Goal: Book appointment/travel/reservation

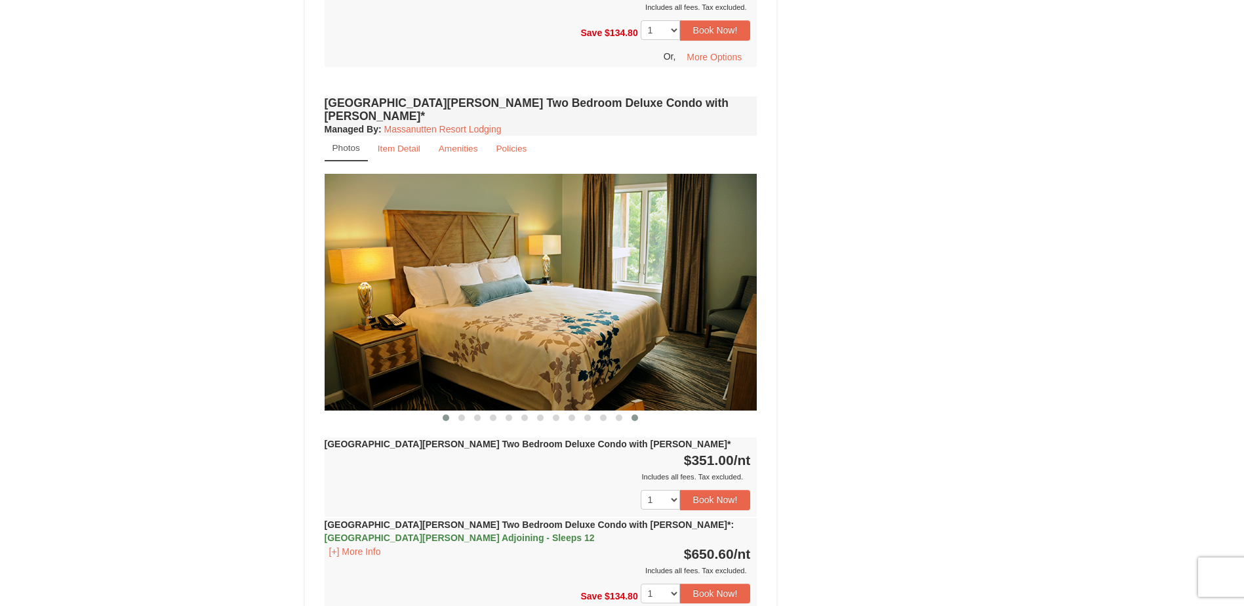
scroll to position [984, 0]
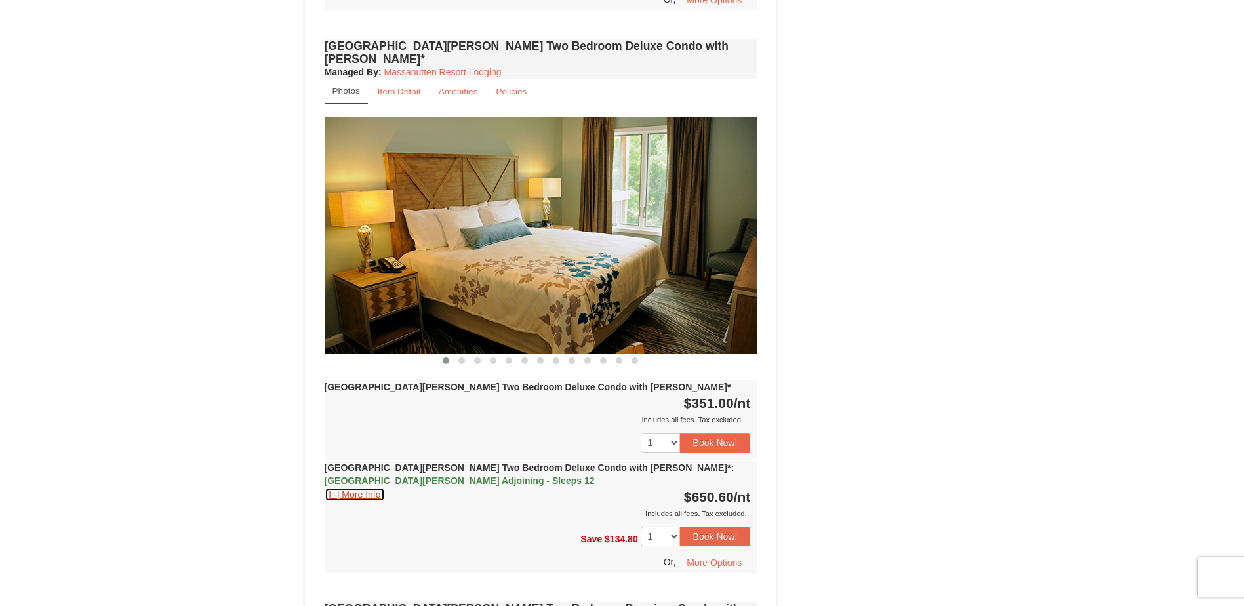
click at [349, 487] on button "[+] More Info" at bounding box center [355, 494] width 61 height 14
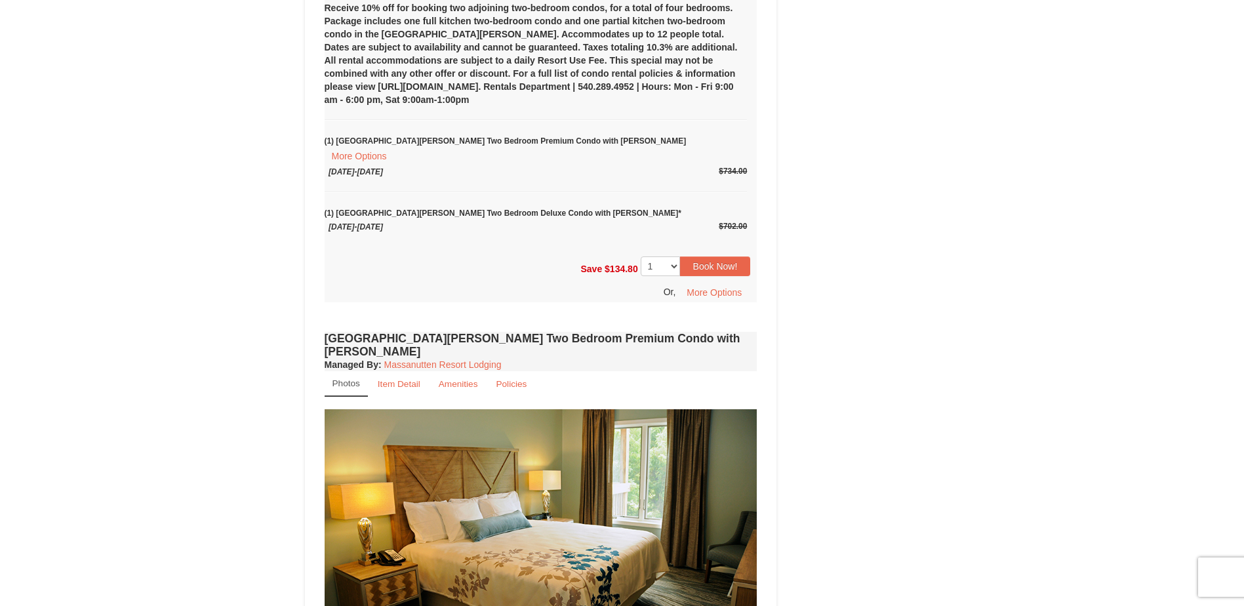
scroll to position [1836, 0]
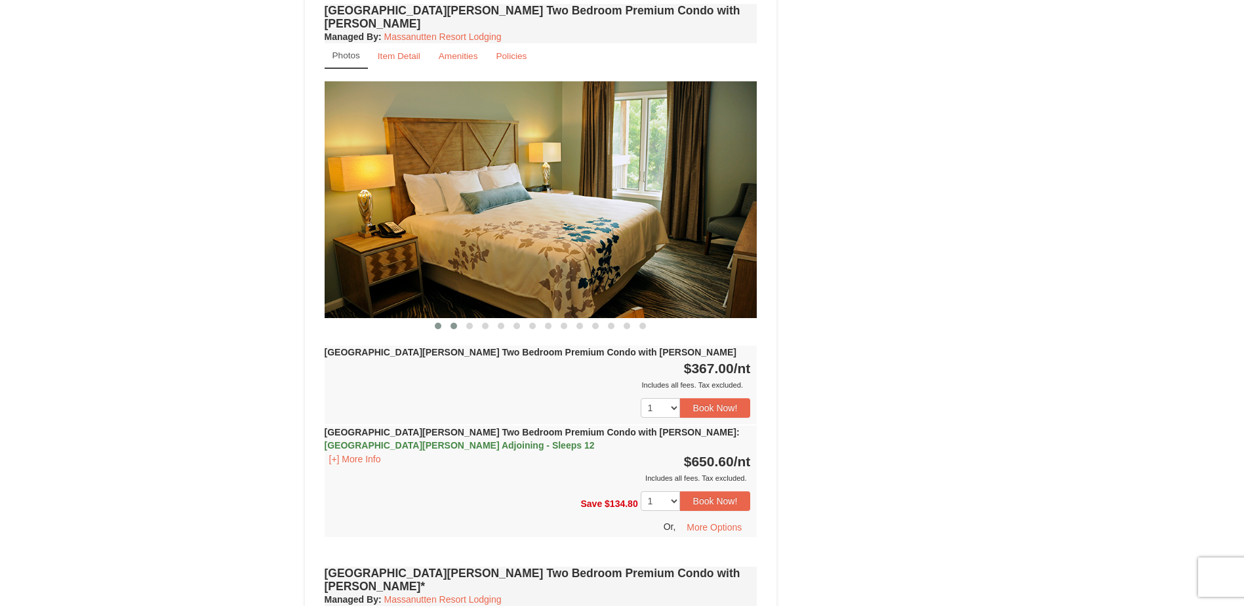
click at [449, 319] on button at bounding box center [454, 325] width 16 height 13
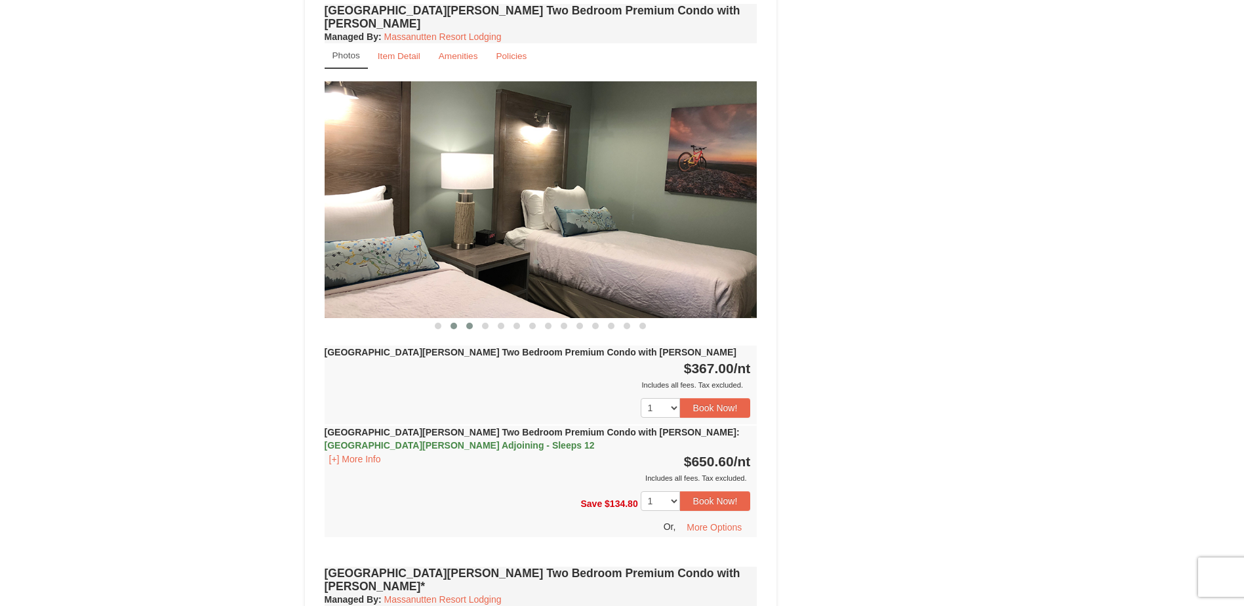
click at [466, 323] on span at bounding box center [469, 326] width 7 height 7
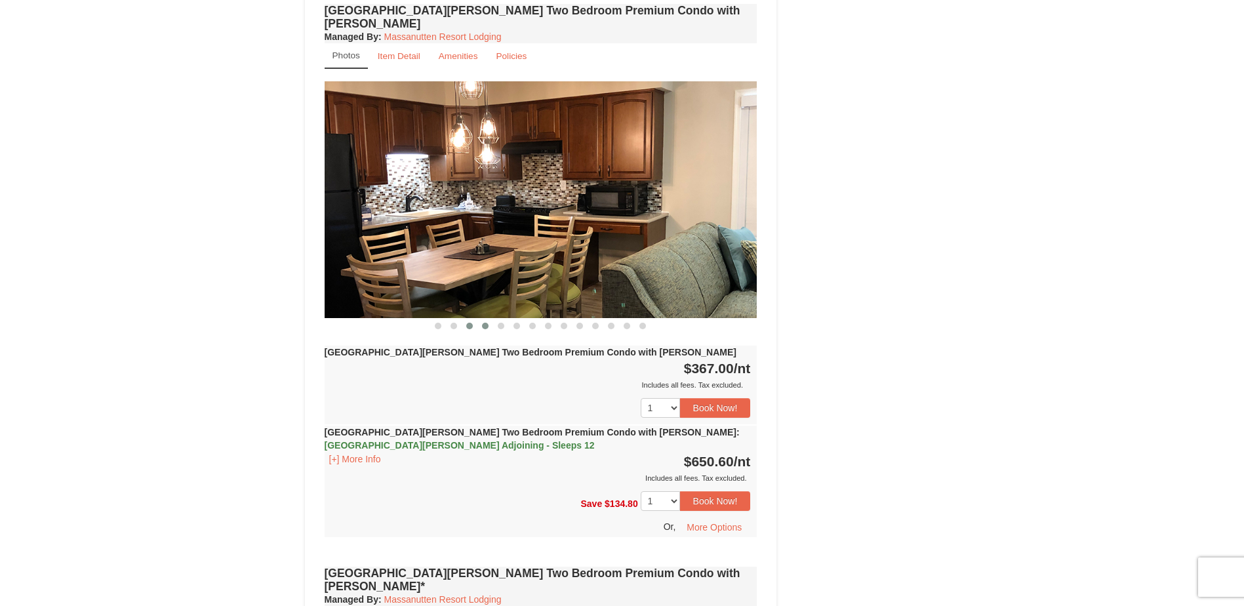
click at [482, 323] on span at bounding box center [485, 326] width 7 height 7
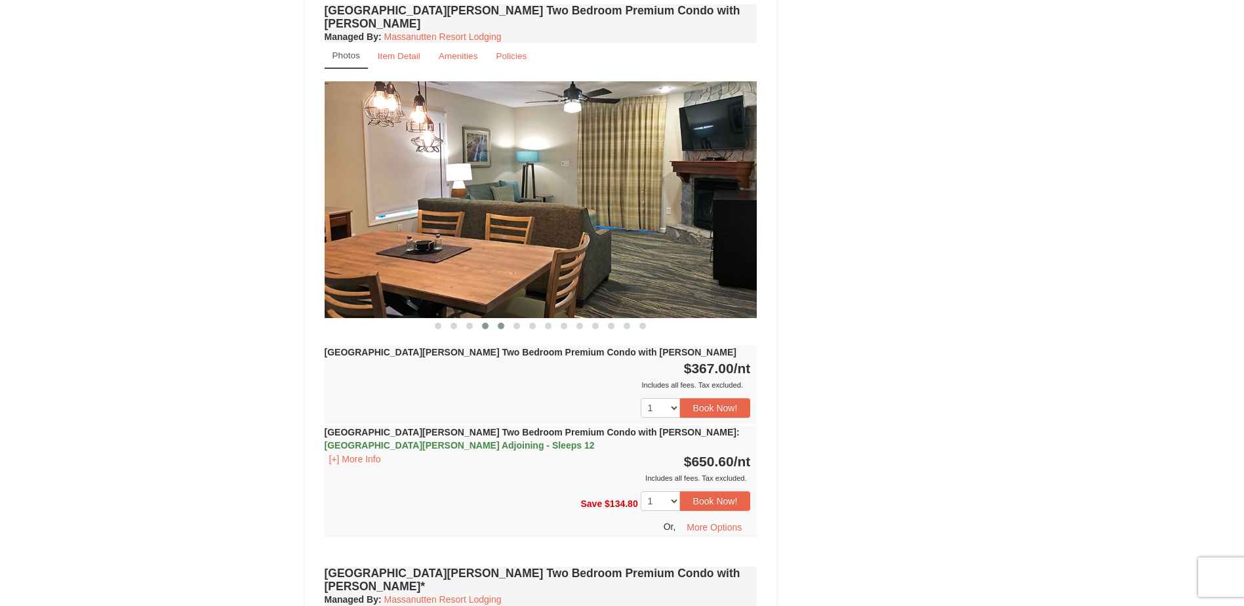
click at [502, 323] on span at bounding box center [501, 326] width 7 height 7
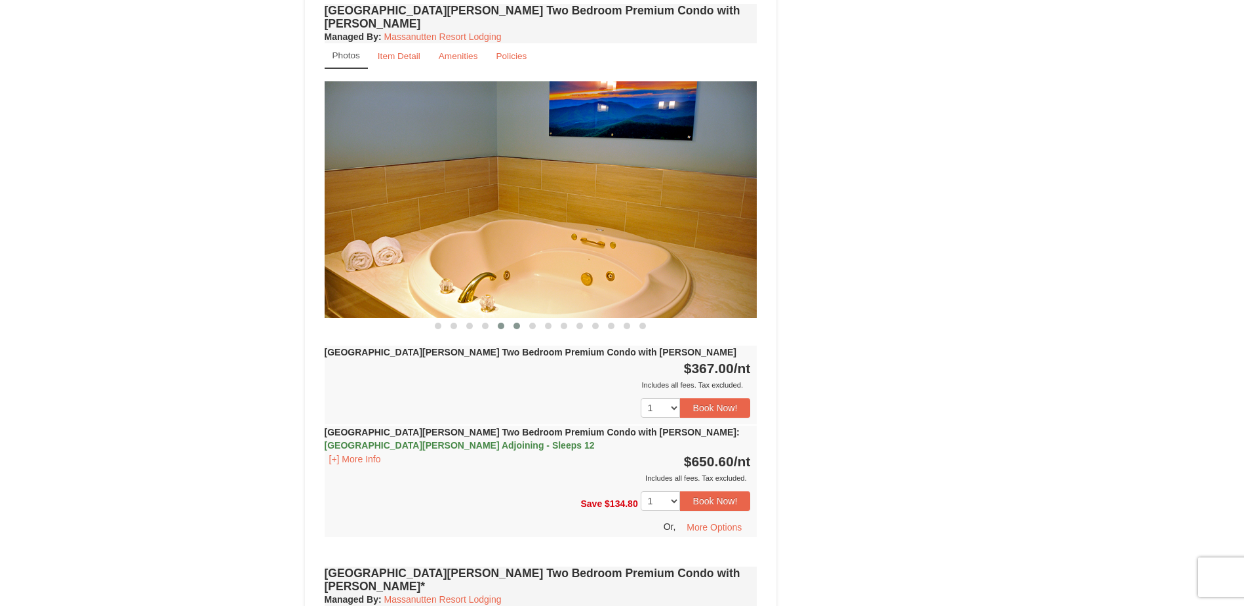
click at [516, 323] on span at bounding box center [516, 326] width 7 height 7
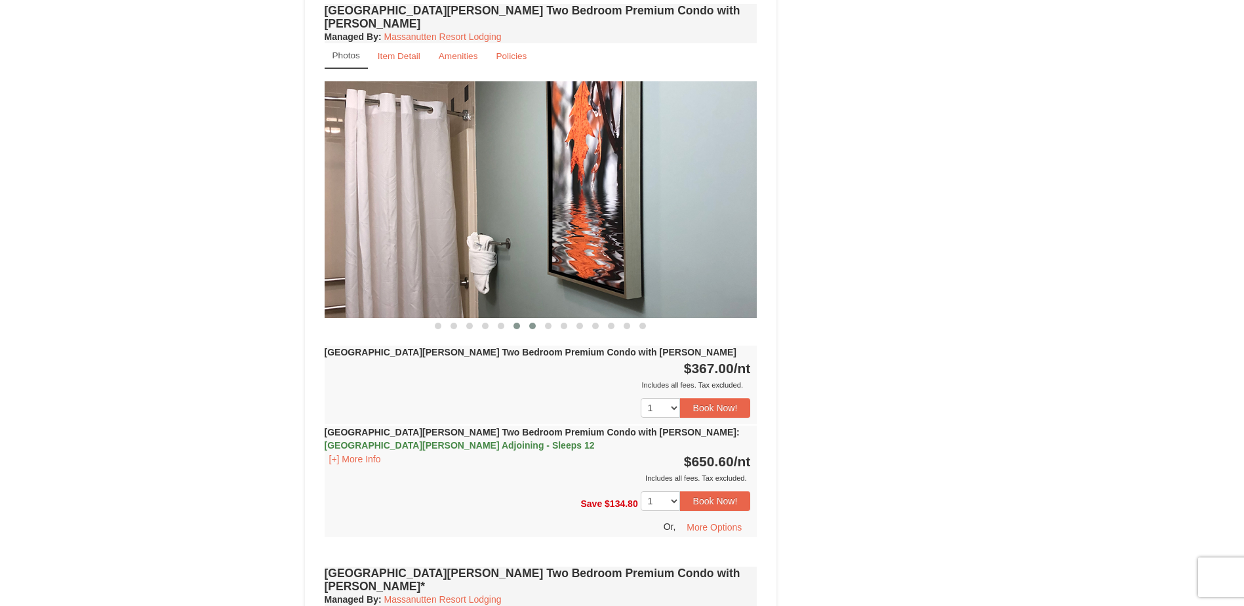
click at [531, 319] on button at bounding box center [533, 325] width 16 height 13
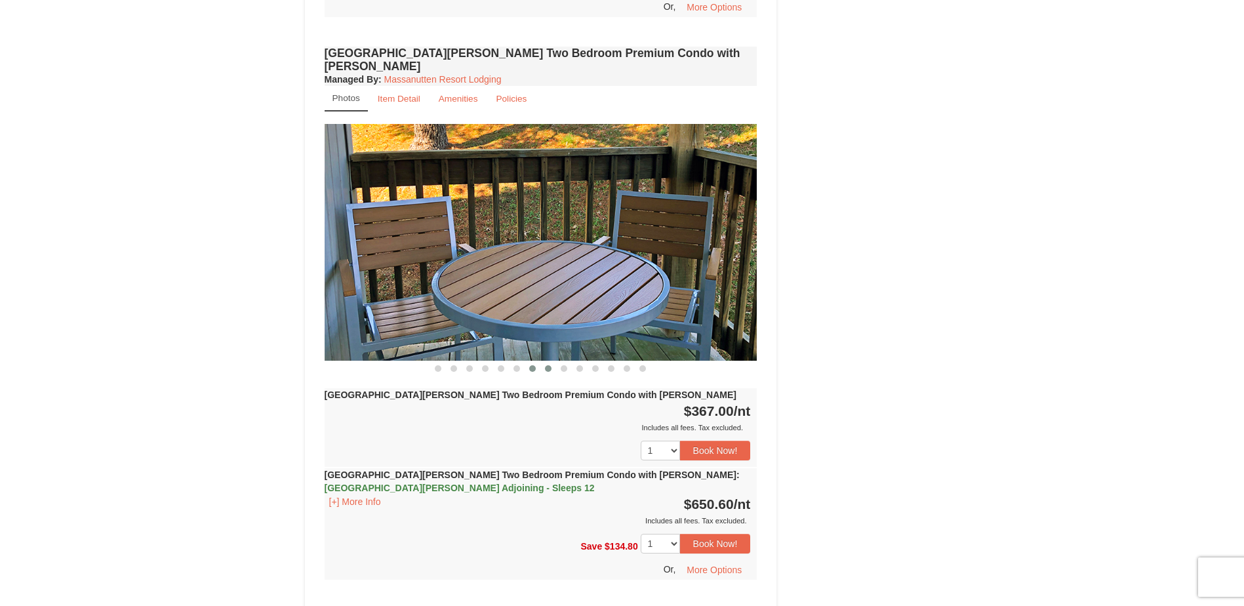
scroll to position [1770, 0]
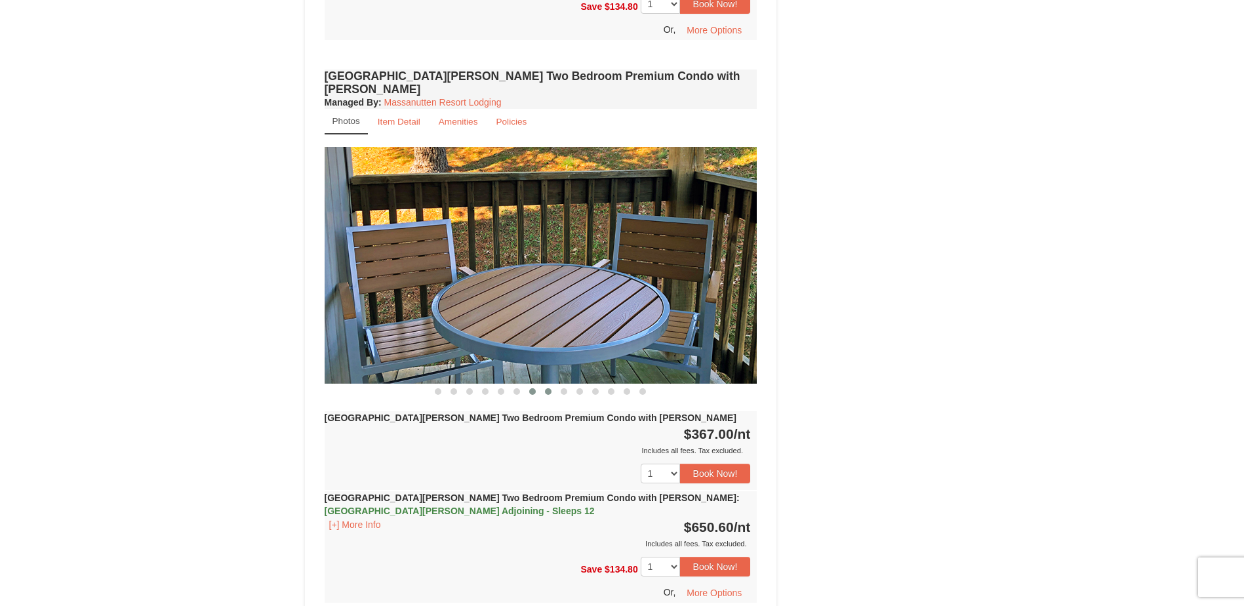
click at [544, 385] on button at bounding box center [548, 391] width 16 height 13
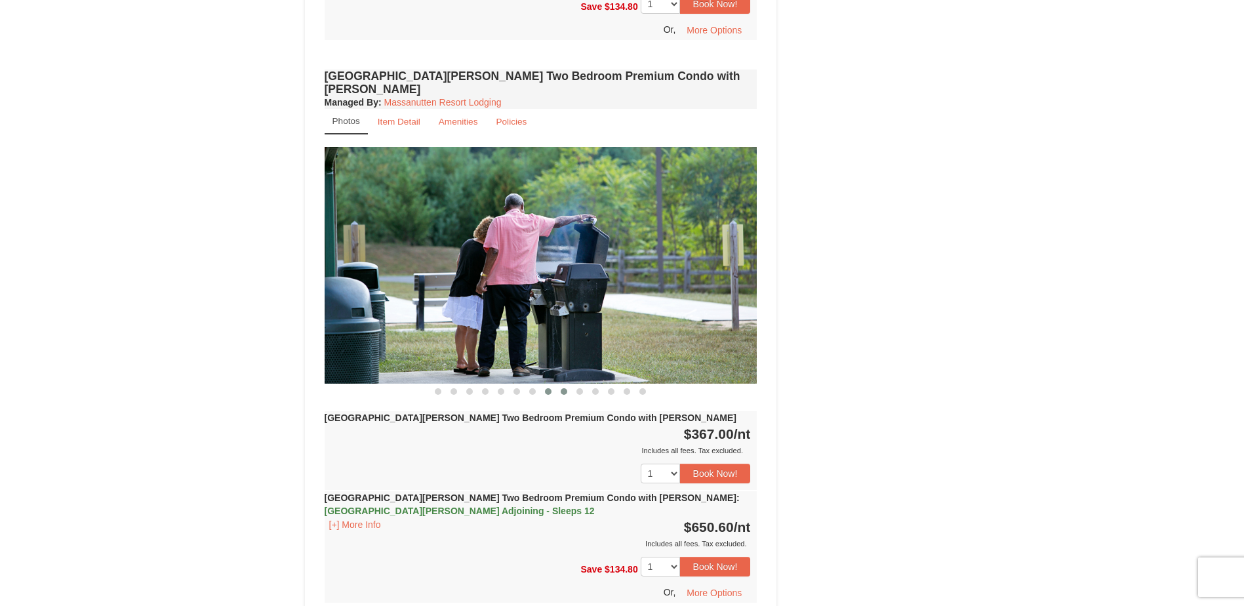
click at [566, 388] on span at bounding box center [564, 391] width 7 height 7
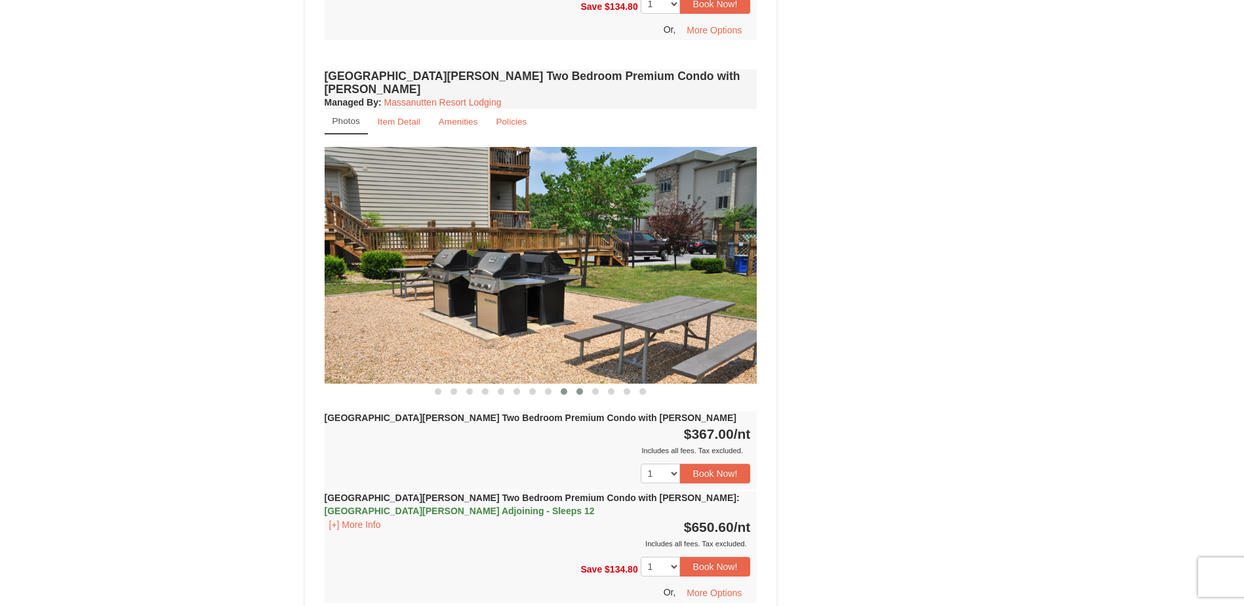
click at [578, 388] on span at bounding box center [579, 391] width 7 height 7
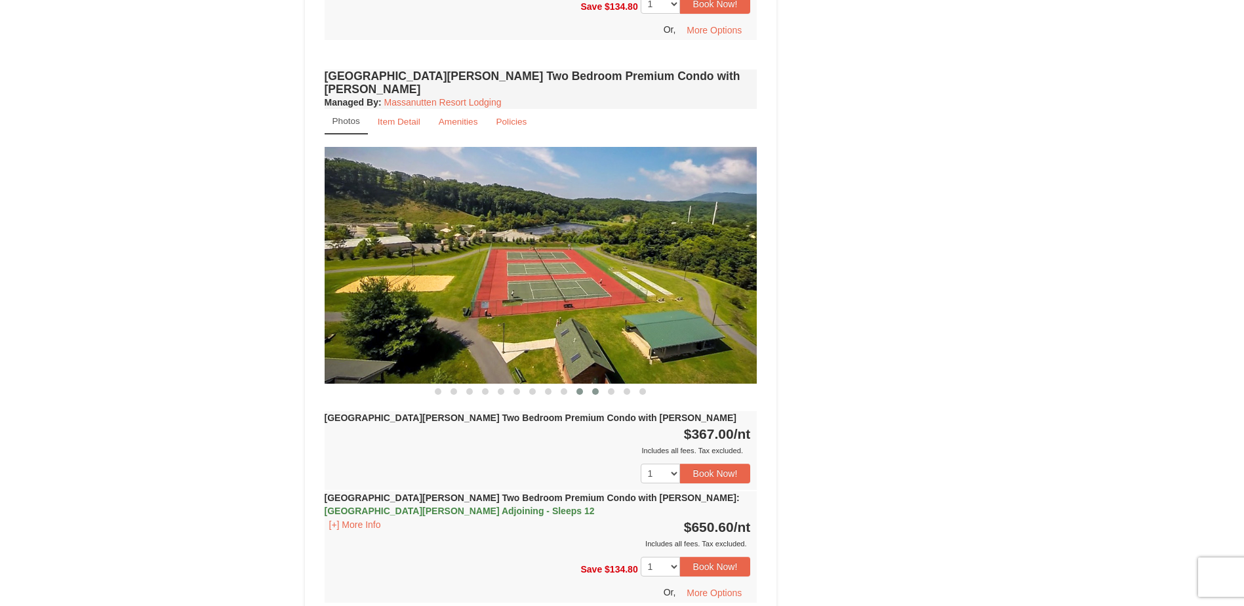
click at [596, 388] on span at bounding box center [595, 391] width 7 height 7
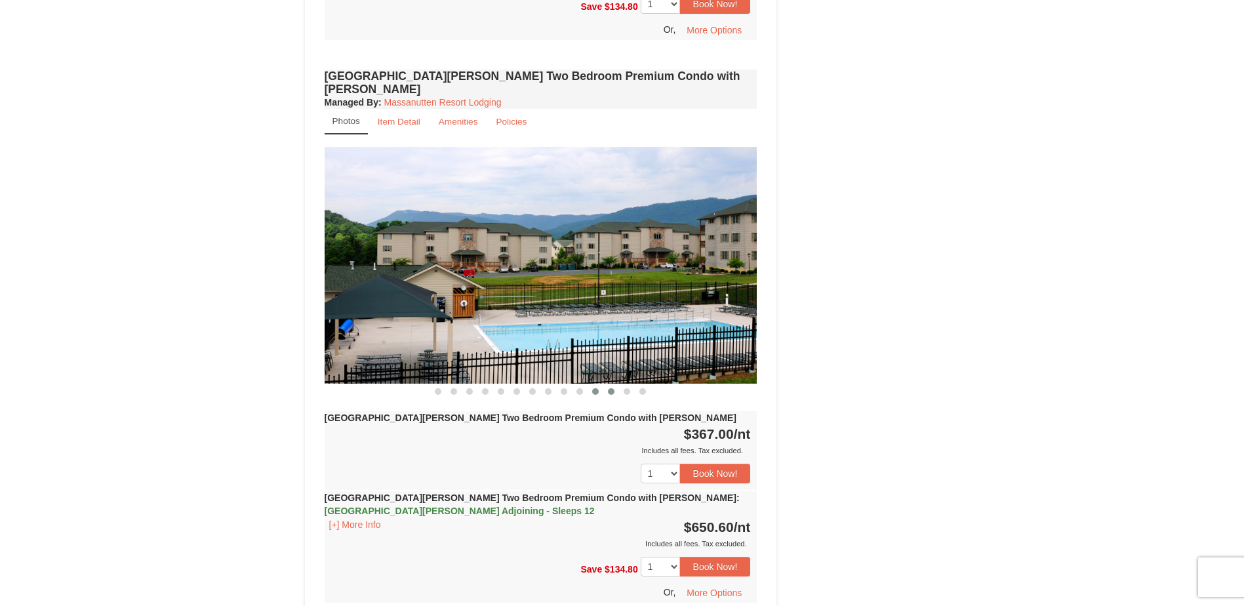
click at [610, 388] on span at bounding box center [611, 391] width 7 height 7
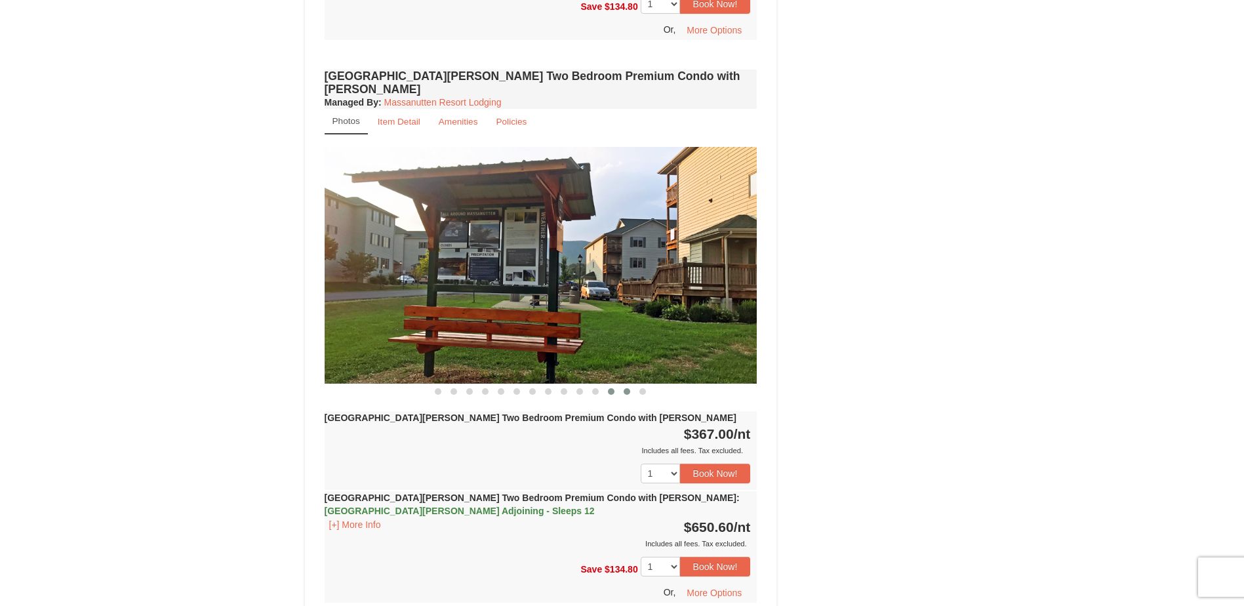
click at [627, 388] on span at bounding box center [627, 391] width 7 height 7
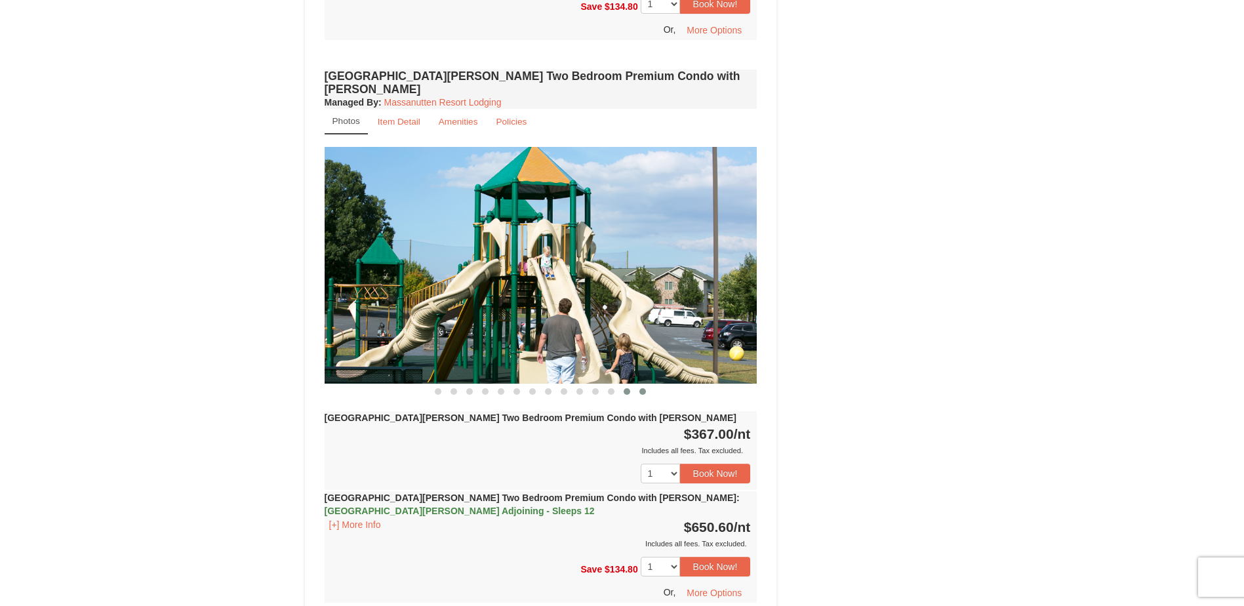
click at [643, 388] on span at bounding box center [642, 391] width 7 height 7
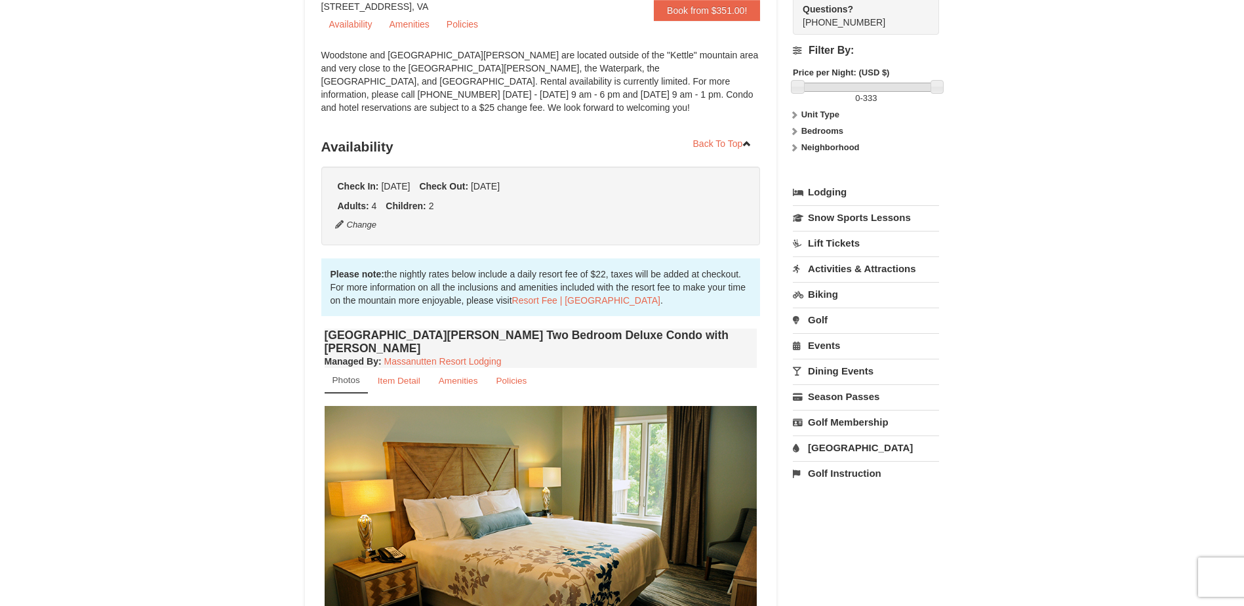
scroll to position [0, 0]
